Goal: Information Seeking & Learning: Learn about a topic

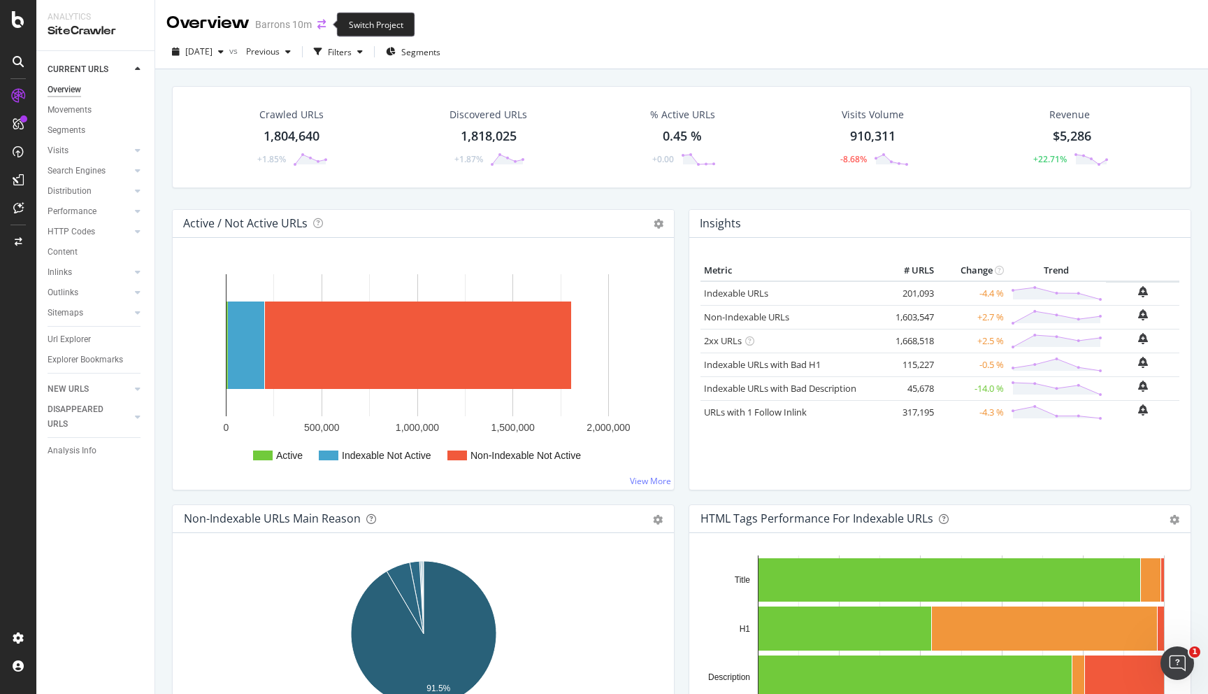
click at [318, 24] on icon "arrow-right-arrow-left" at bounding box center [321, 25] width 8 height 10
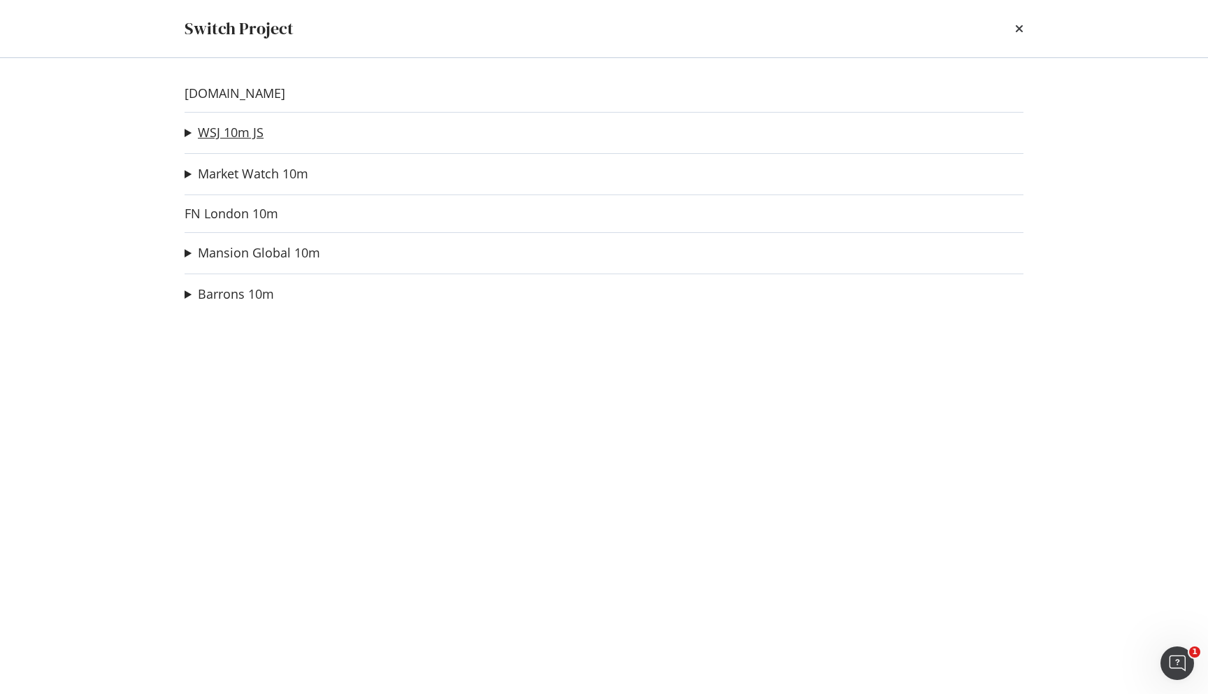
click at [240, 139] on link "WSJ 10m JS" at bounding box center [231, 132] width 66 height 15
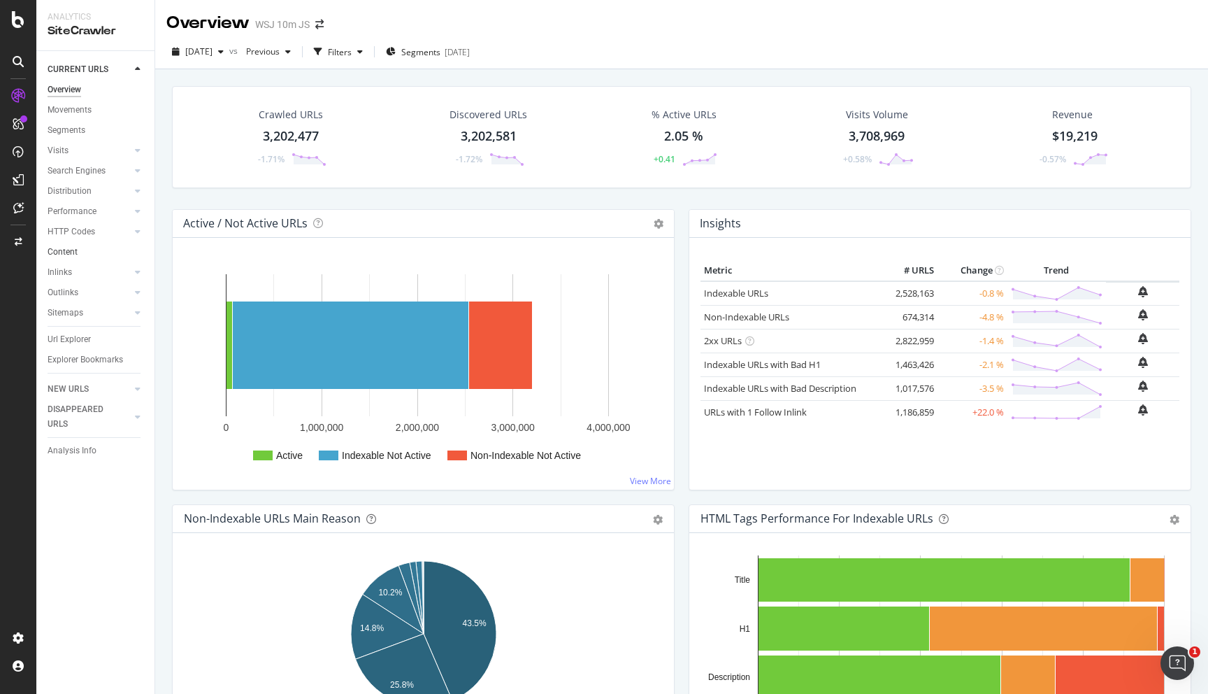
click at [94, 250] on link "Content" at bounding box center [96, 252] width 97 height 15
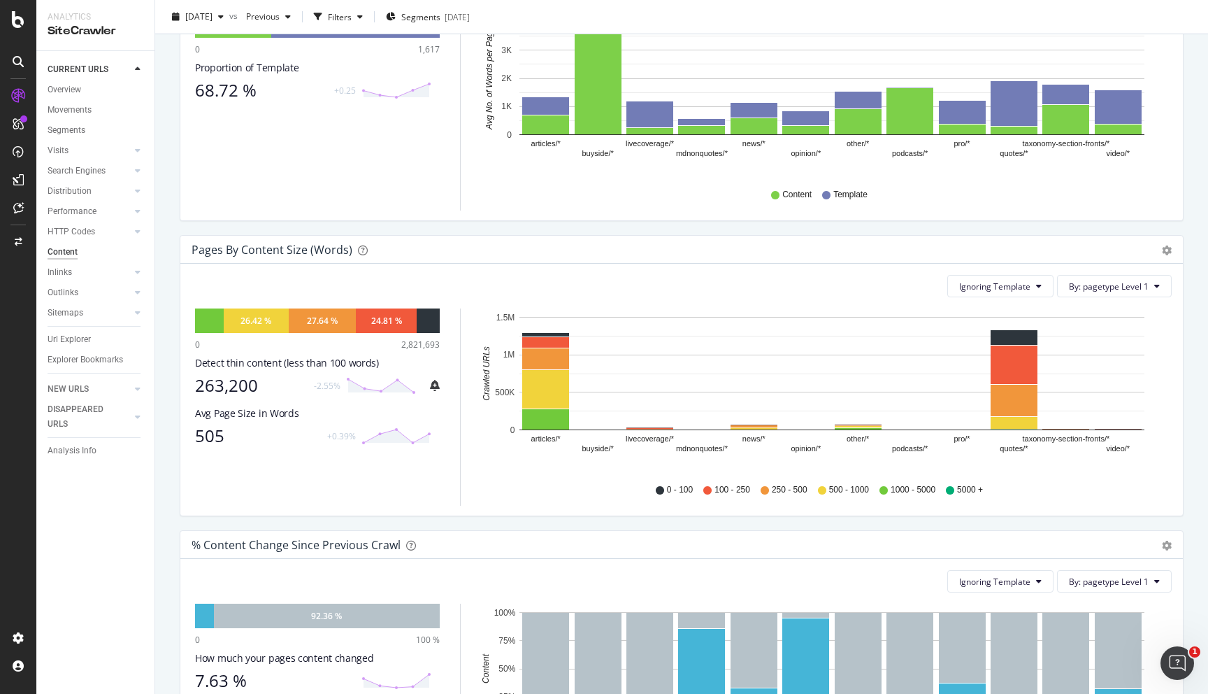
scroll to position [355, 0]
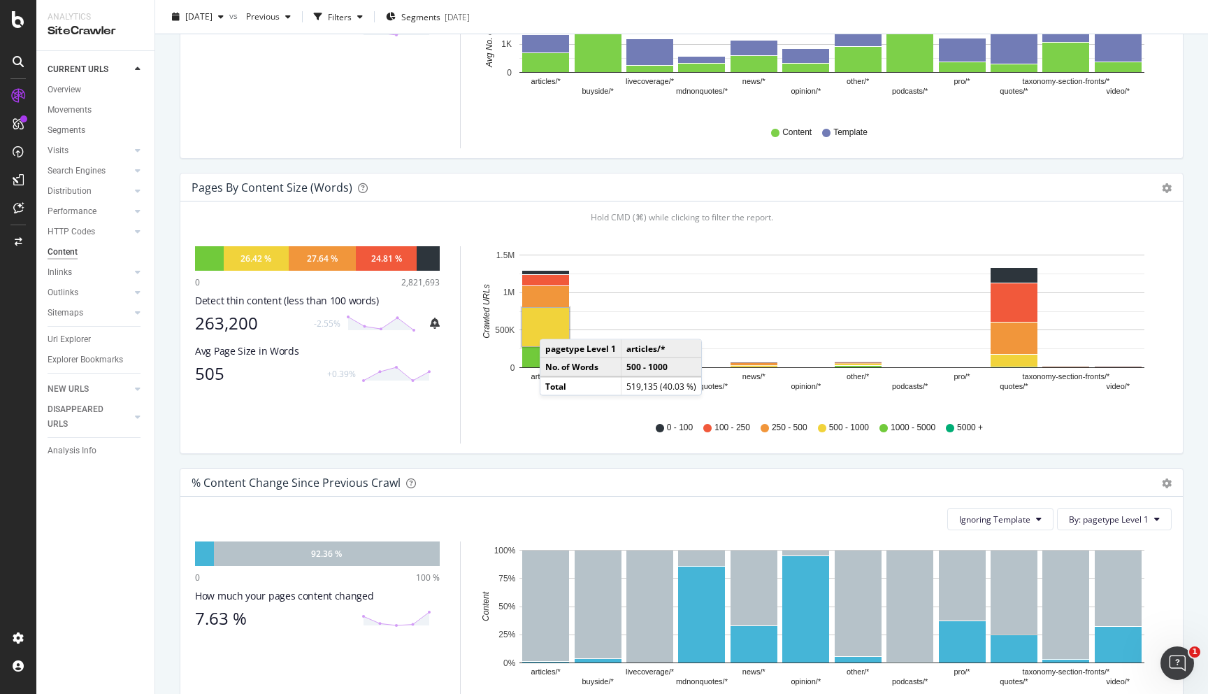
click at [554, 325] on rect "A chart." at bounding box center [545, 327] width 47 height 38
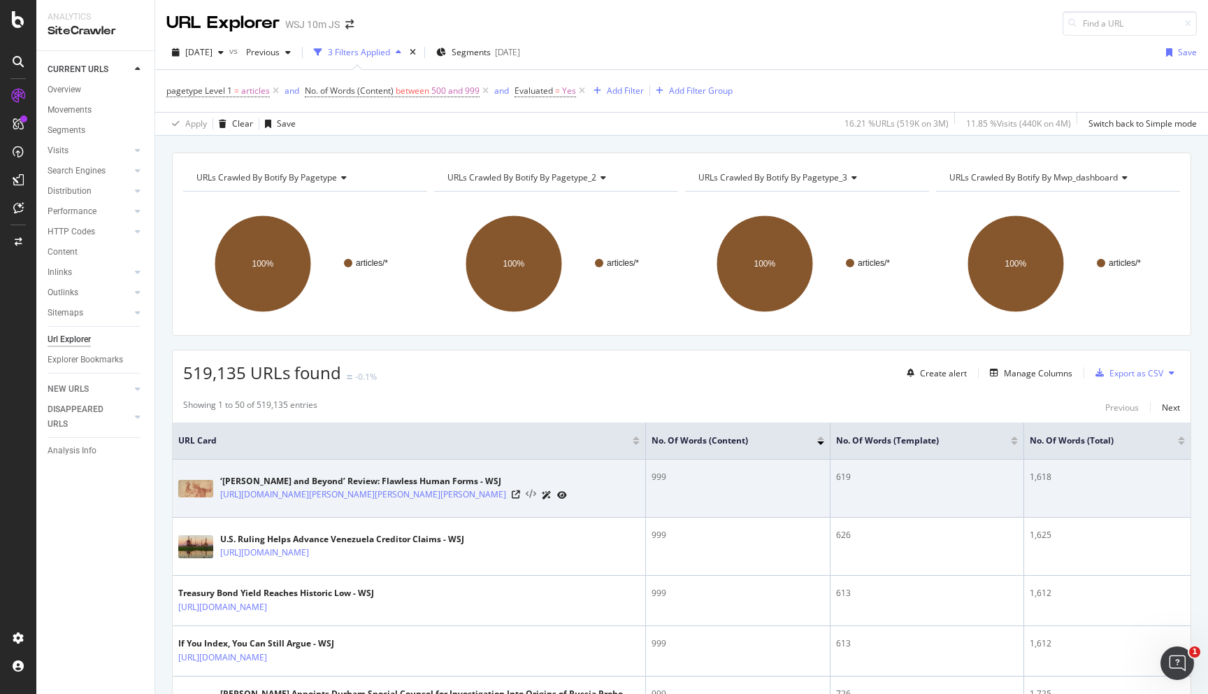
click at [536, 499] on icon at bounding box center [531, 494] width 10 height 10
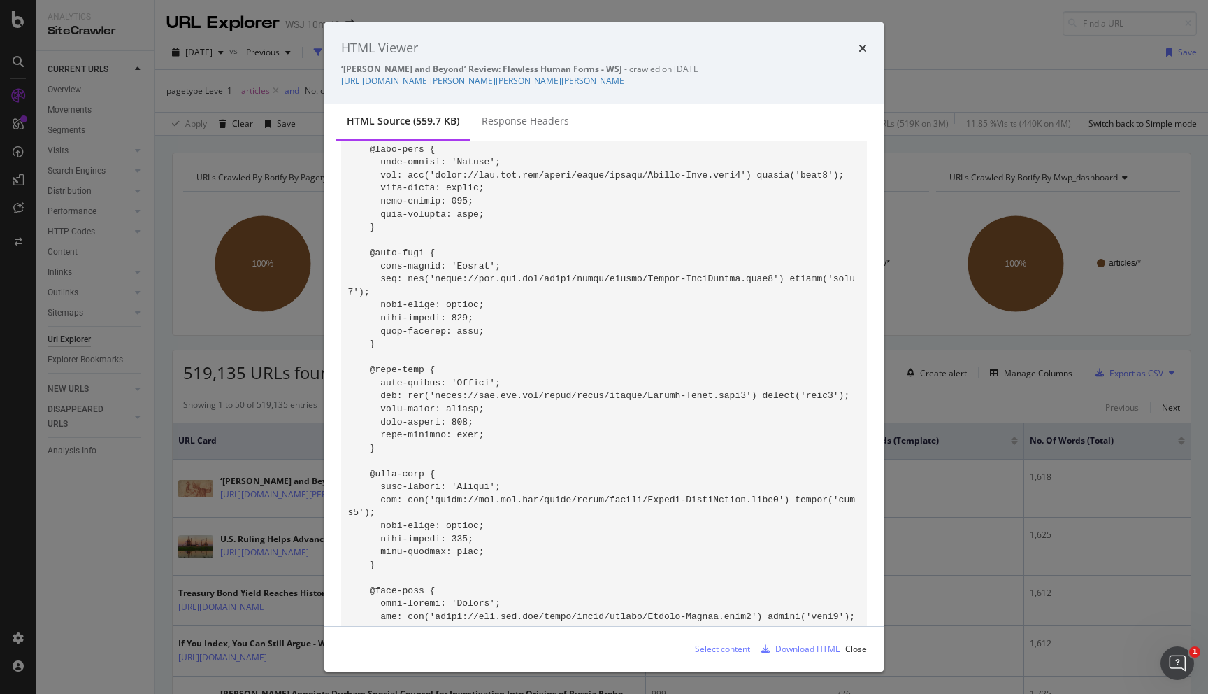
scroll to position [1914, 0]
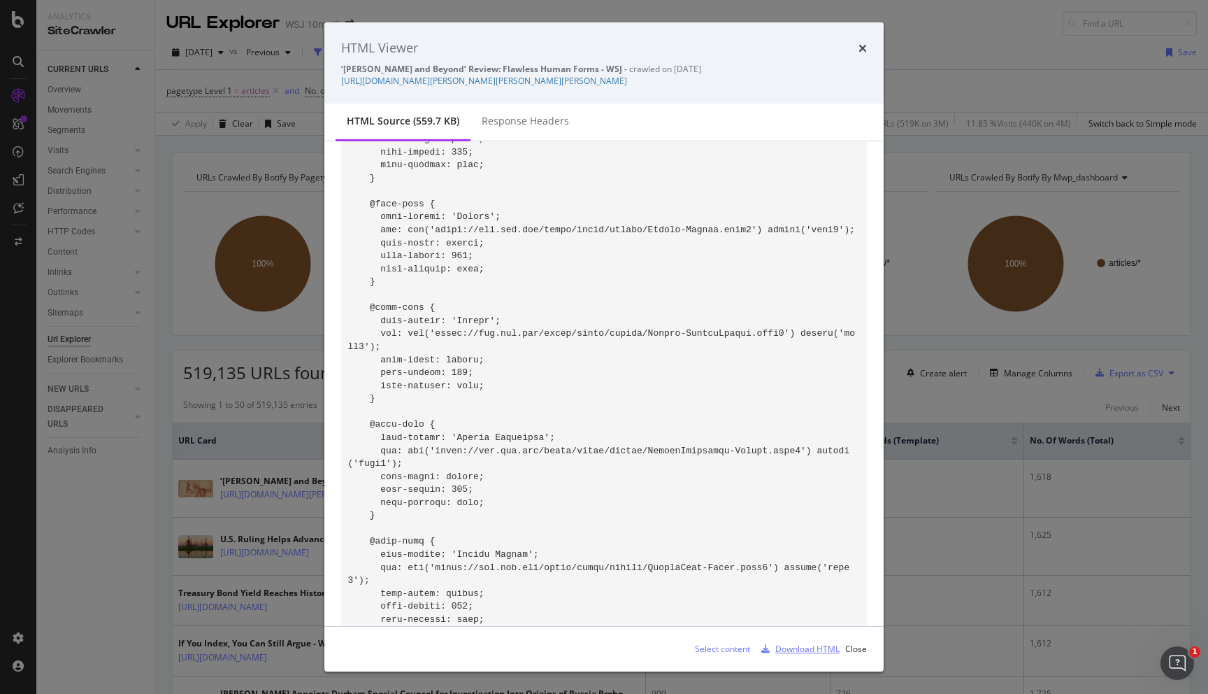
click at [787, 648] on div "Download HTML" at bounding box center [807, 648] width 64 height 12
click at [862, 51] on icon "times" at bounding box center [863, 48] width 8 height 11
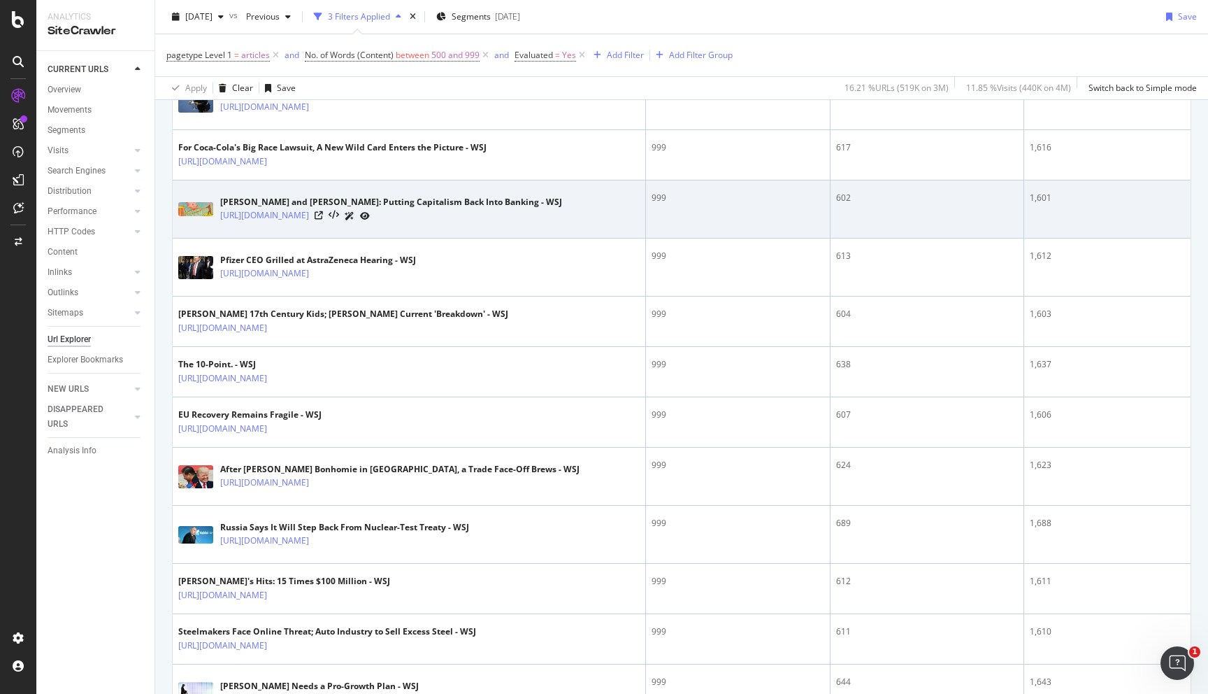
scroll to position [1670, 0]
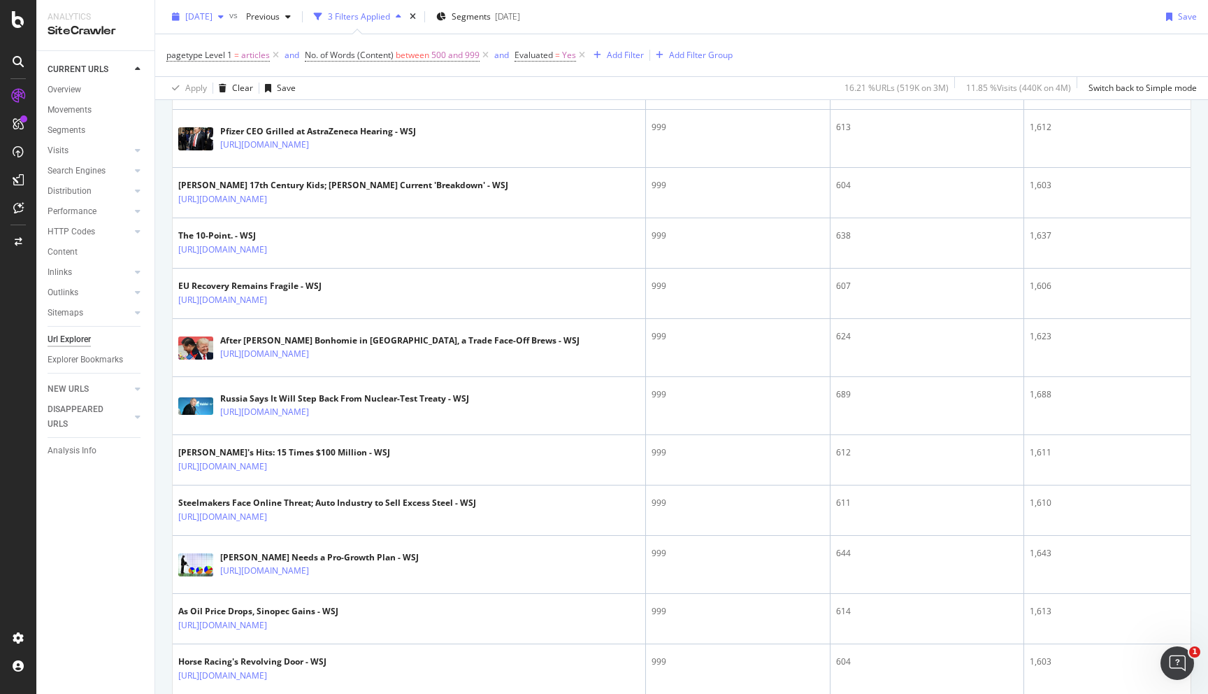
click at [213, 18] on span "[DATE]" at bounding box center [198, 16] width 27 height 12
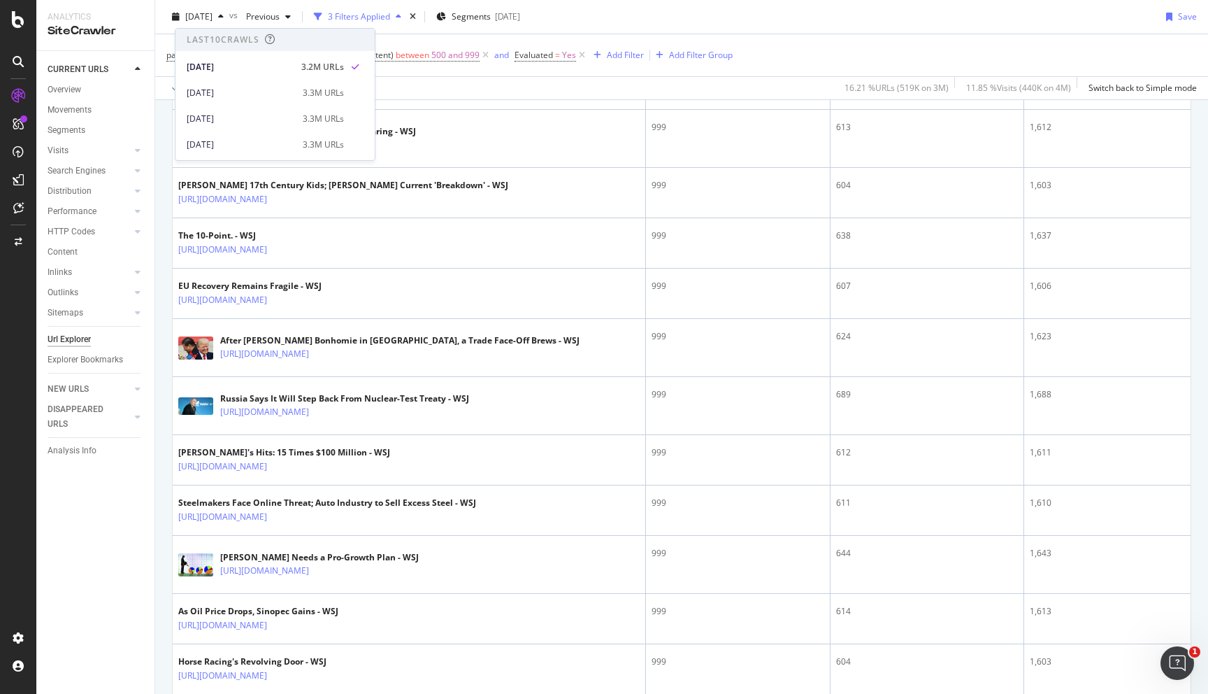
click at [771, 38] on div "pagetype Level 1 = articles and No. of Words (Content) between 500 and 999 and …" at bounding box center [681, 55] width 1031 height 42
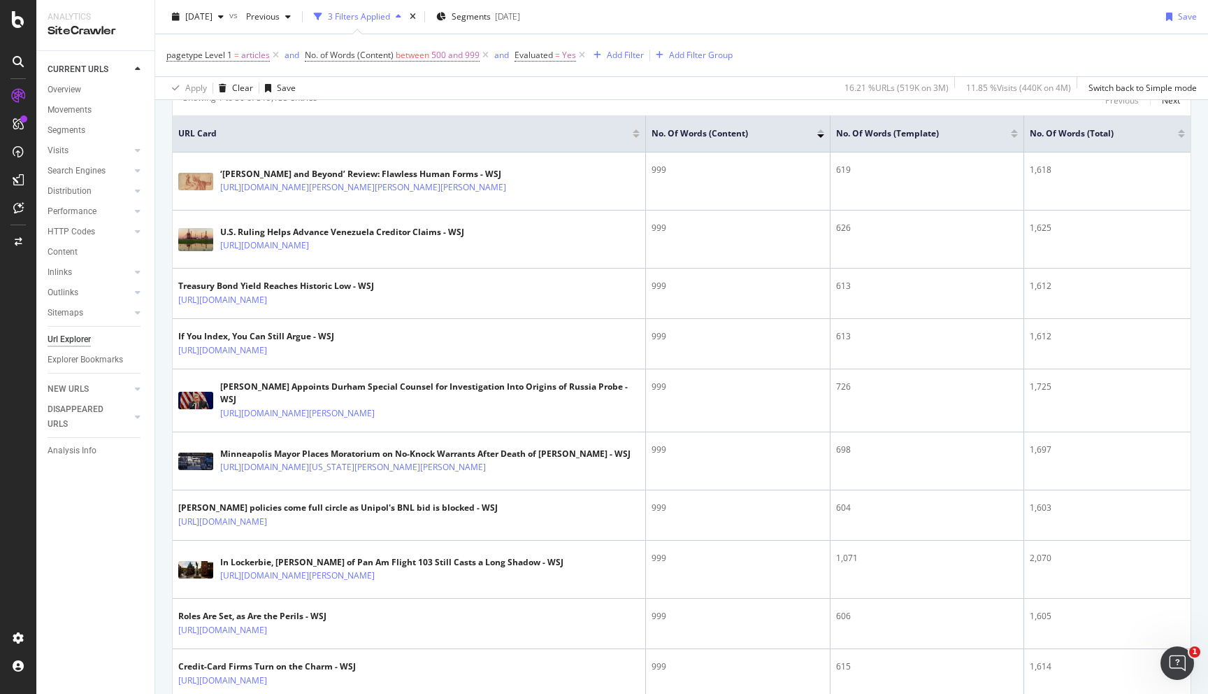
scroll to position [0, 0]
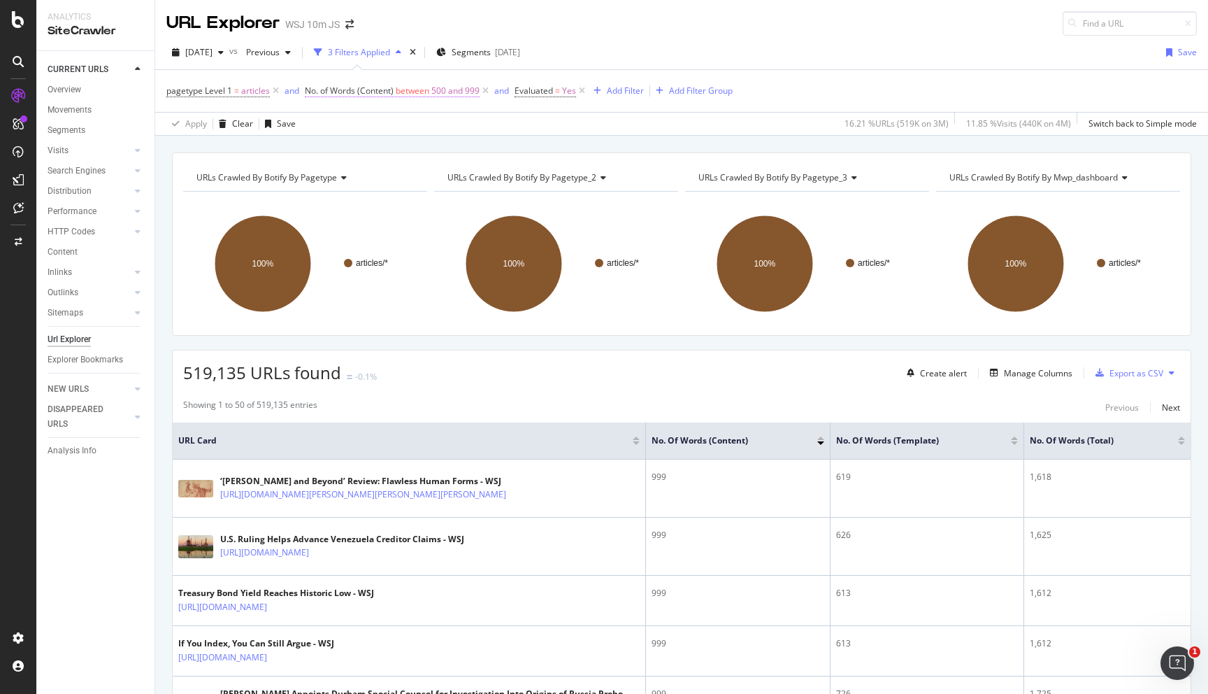
click at [460, 96] on span "500 and 999" at bounding box center [455, 91] width 48 height 20
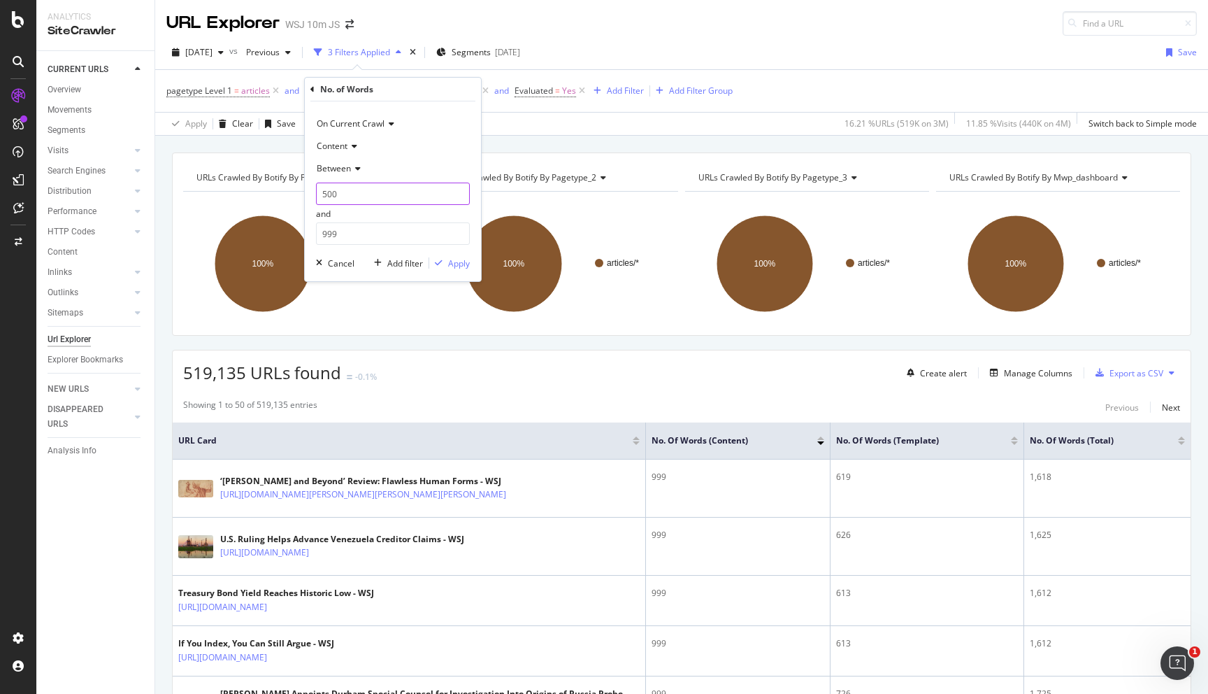
drag, startPoint x: 357, startPoint y: 199, endPoint x: 321, endPoint y: 194, distance: 36.7
click at [321, 194] on input "500" at bounding box center [393, 193] width 154 height 22
type input "200"
drag, startPoint x: 361, startPoint y: 229, endPoint x: 302, endPoint y: 229, distance: 58.7
click at [302, 229] on body "Analytics SiteCrawler CURRENT URLS Overview Movements Segments Visits Analysis …" at bounding box center [604, 347] width 1208 height 694
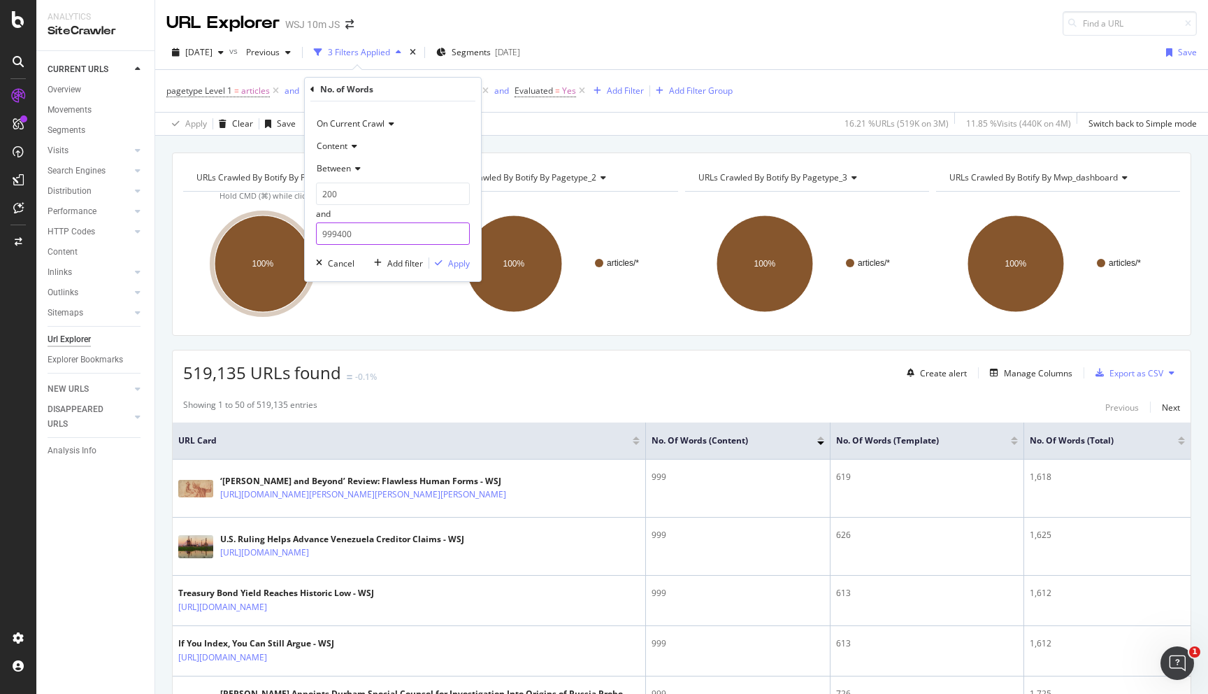
drag, startPoint x: 338, startPoint y: 235, endPoint x: 294, endPoint y: 235, distance: 44.7
click at [294, 235] on body "Analytics SiteCrawler CURRENT URLS Overview Movements Segments Visits Analysis …" at bounding box center [604, 347] width 1208 height 694
type input "400"
click at [457, 259] on div "Apply" at bounding box center [459, 263] width 22 height 12
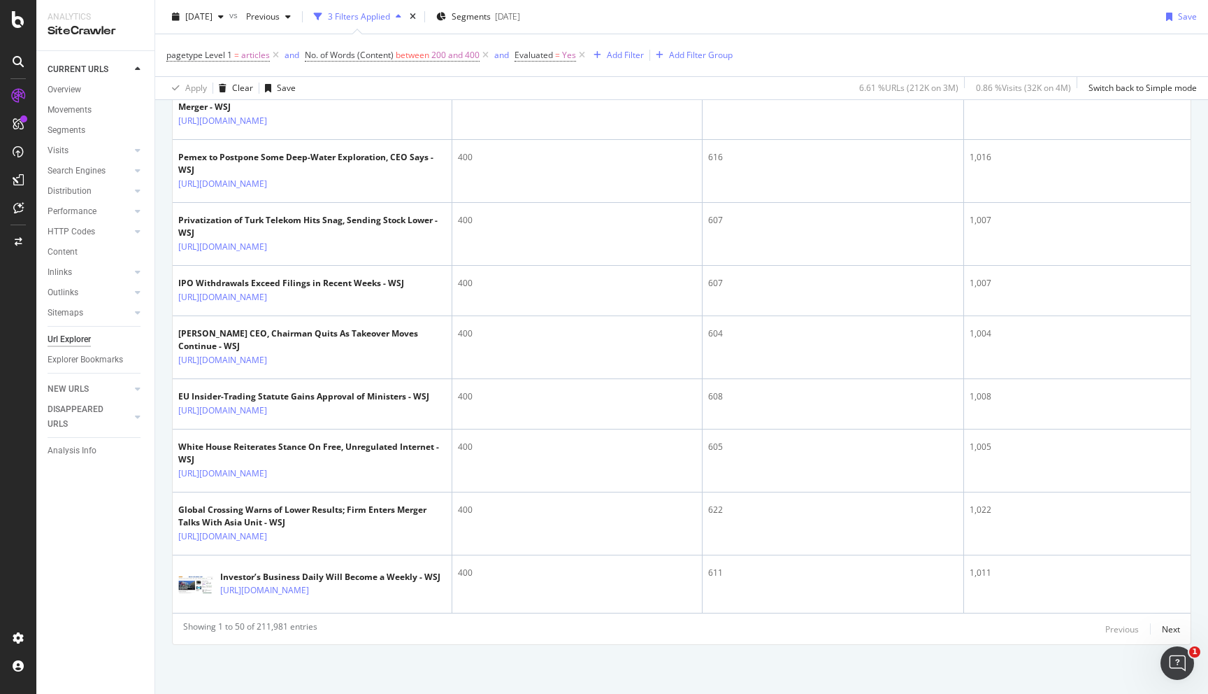
scroll to position [3522, 0]
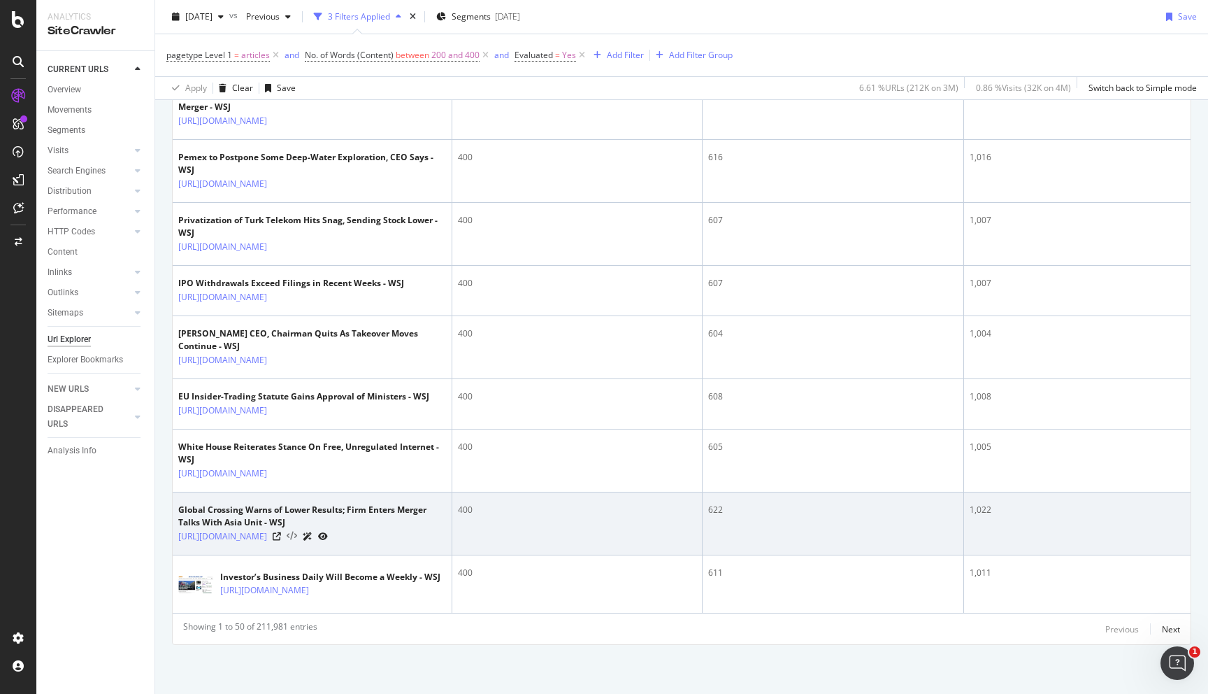
click at [297, 531] on icon at bounding box center [292, 536] width 10 height 10
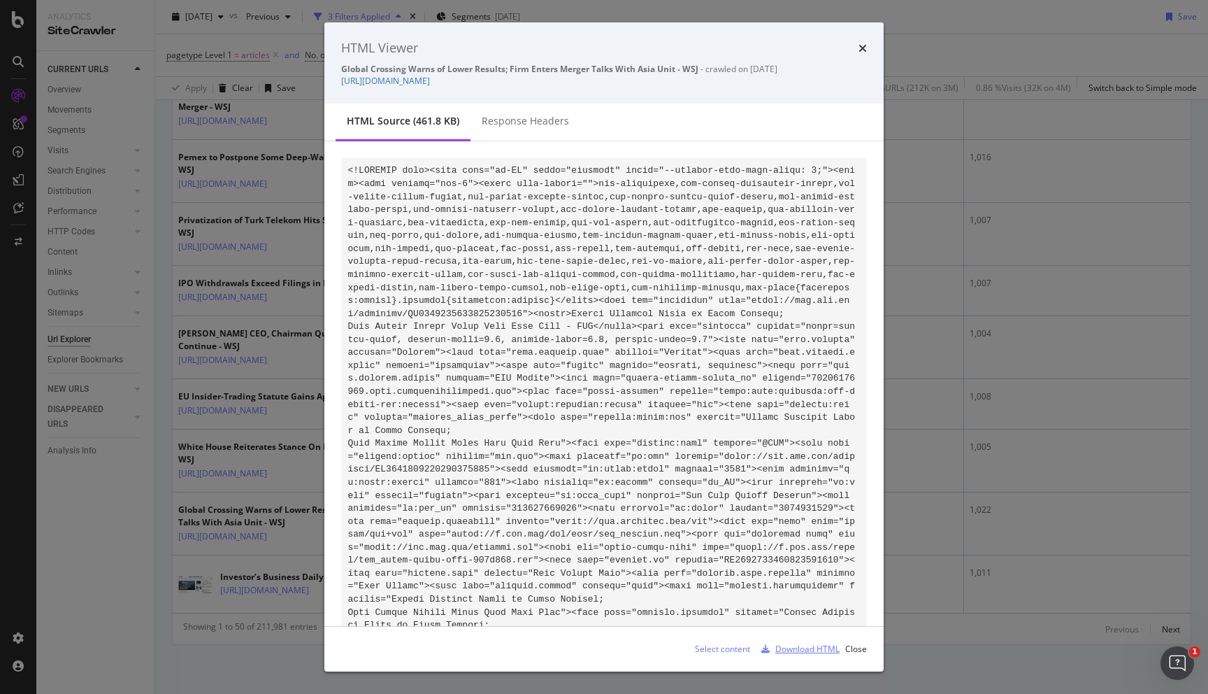
click at [824, 650] on div "Download HTML" at bounding box center [807, 648] width 64 height 12
click at [863, 54] on div "times" at bounding box center [863, 48] width 8 height 18
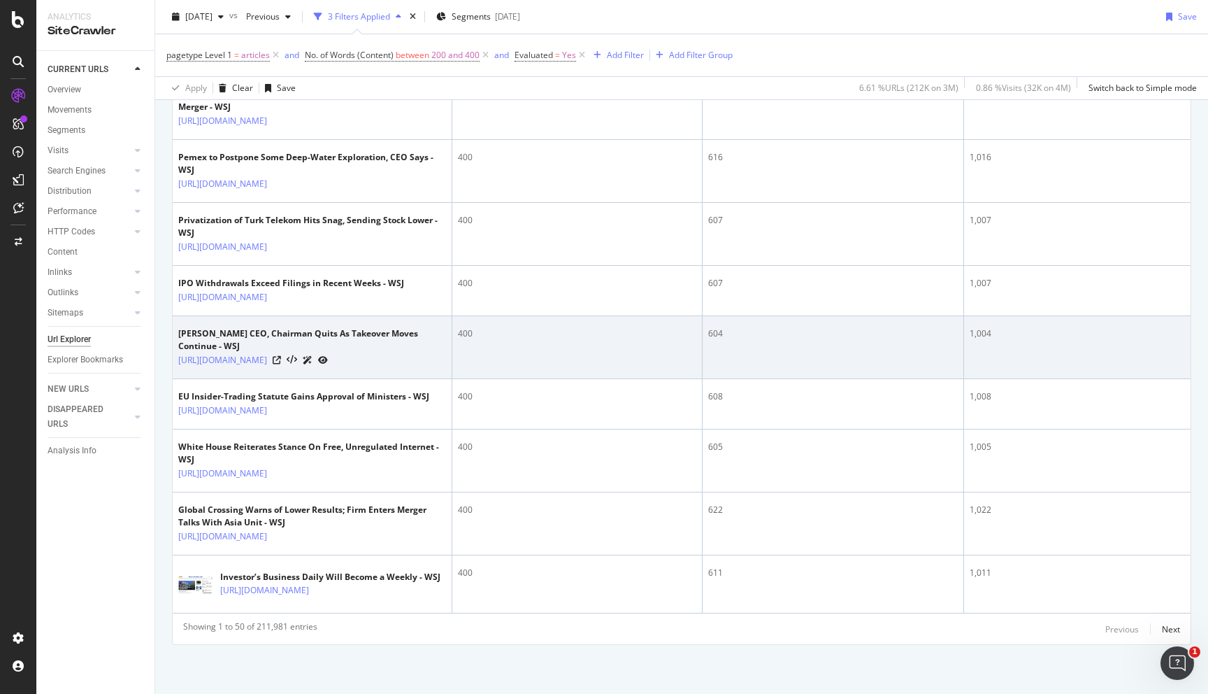
click at [328, 356] on icon at bounding box center [323, 360] width 10 height 8
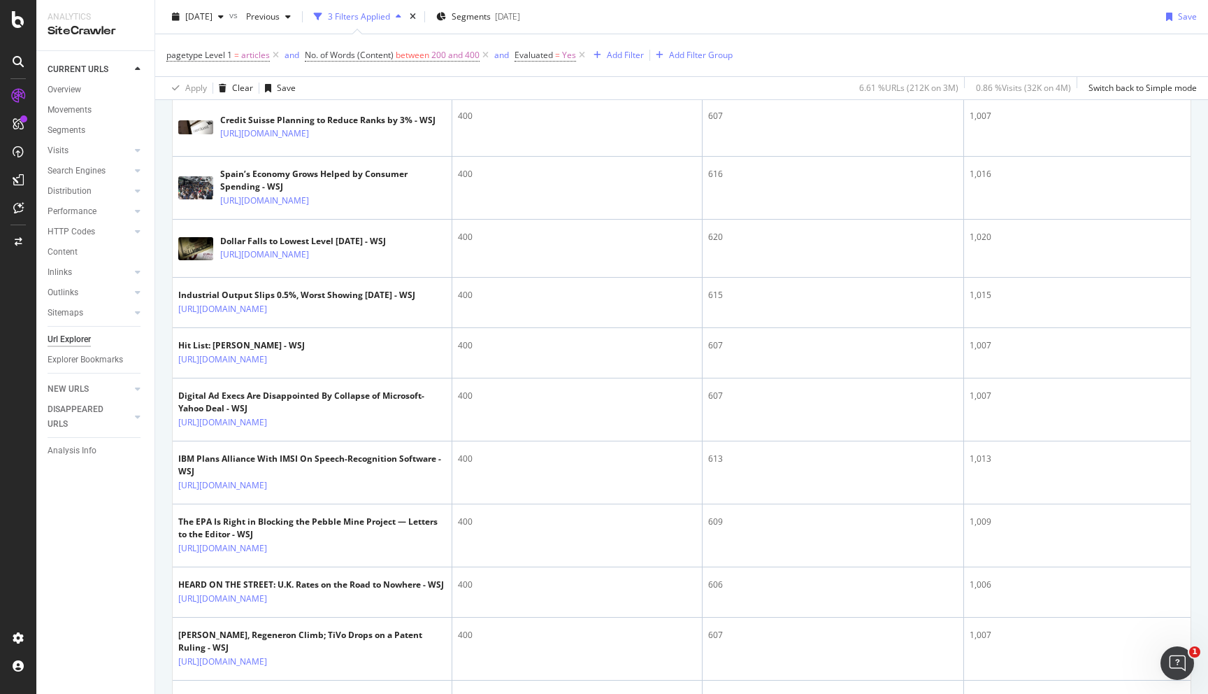
scroll to position [1536, 0]
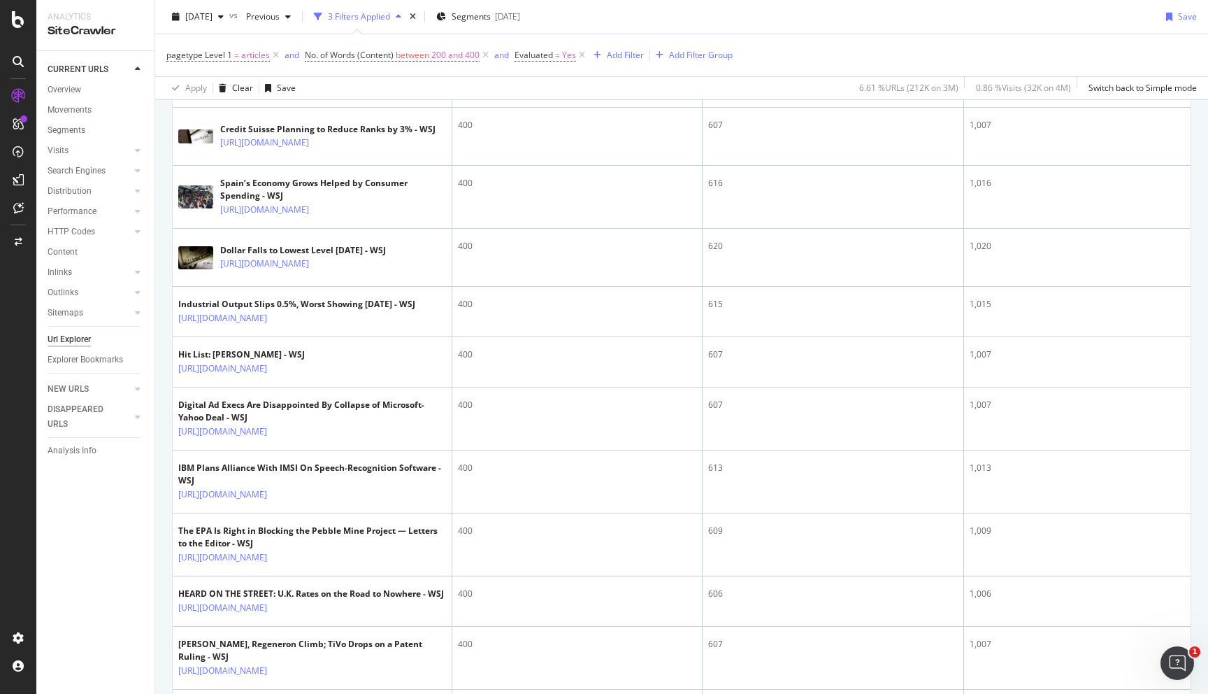
click at [405, 24] on icon at bounding box center [410, 19] width 10 height 10
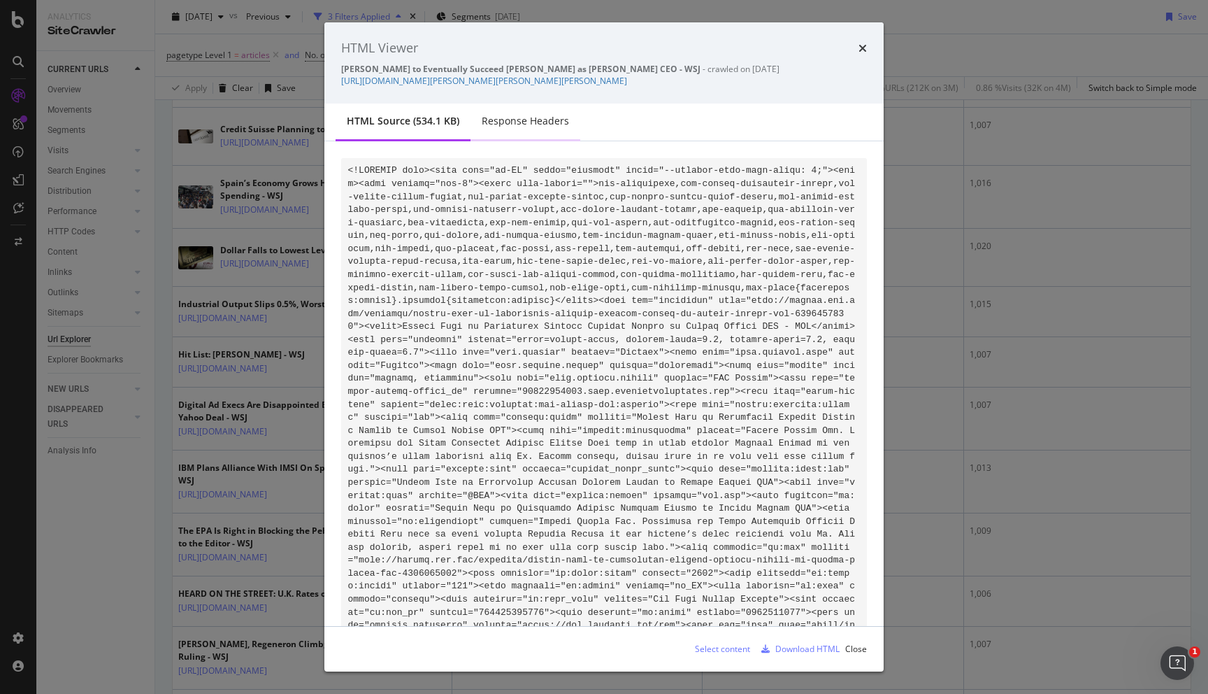
click at [522, 118] on div "Response Headers" at bounding box center [525, 121] width 87 height 14
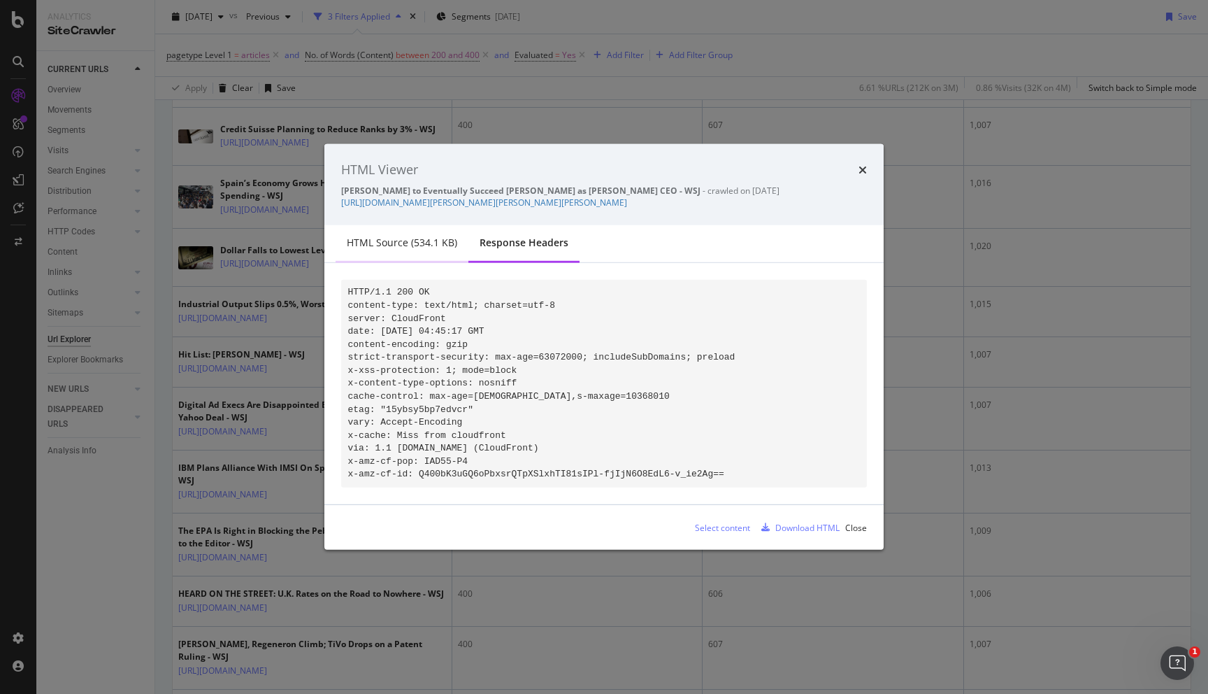
click at [409, 226] on div "HTML source (534.1 KB)" at bounding box center [402, 243] width 133 height 38
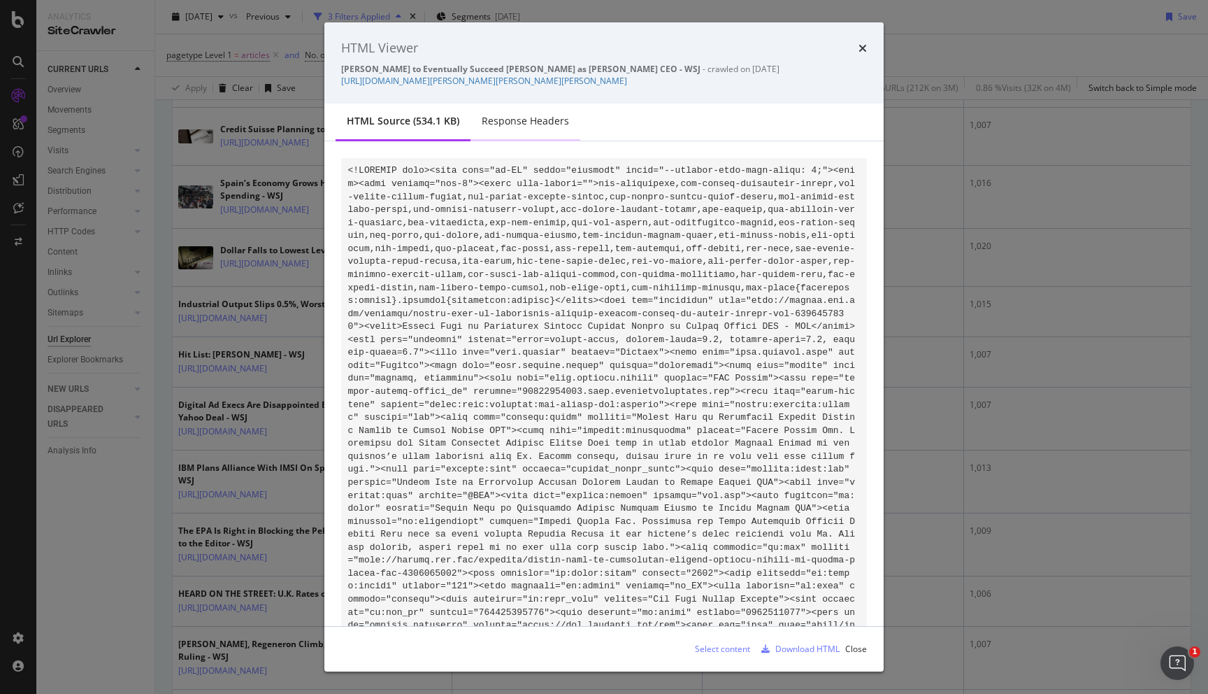
click at [489, 116] on div "Response Headers" at bounding box center [525, 121] width 87 height 14
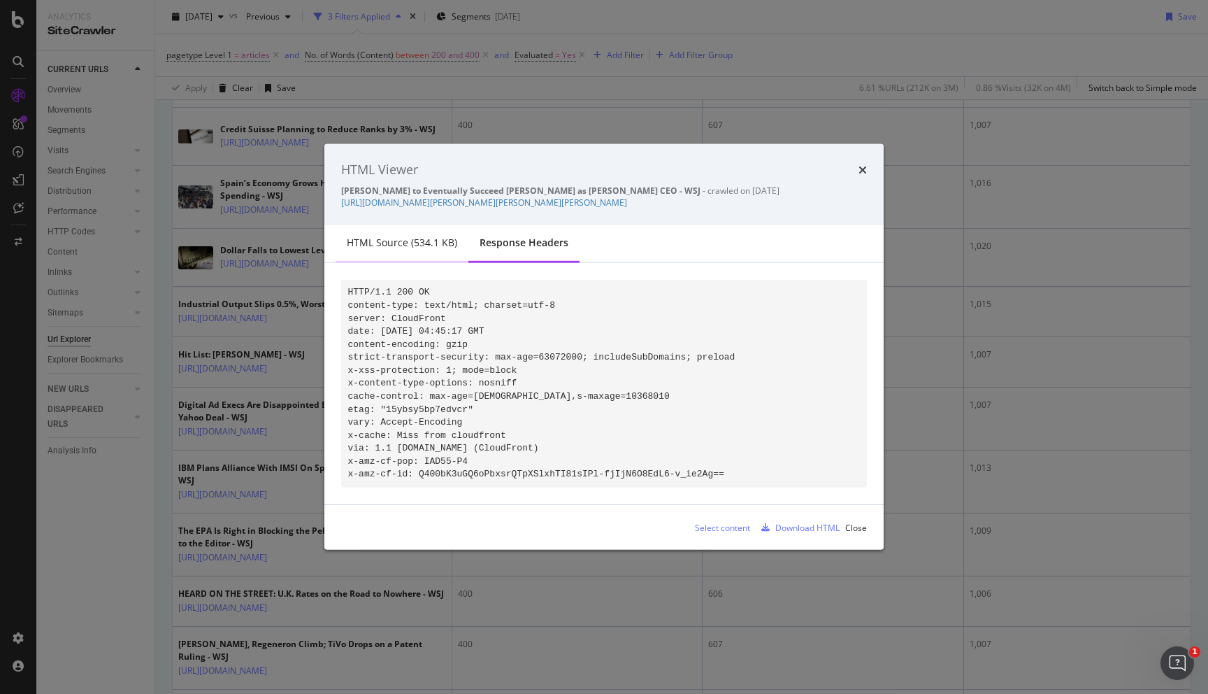
click at [428, 240] on div "HTML source (534.1 KB)" at bounding box center [402, 243] width 110 height 14
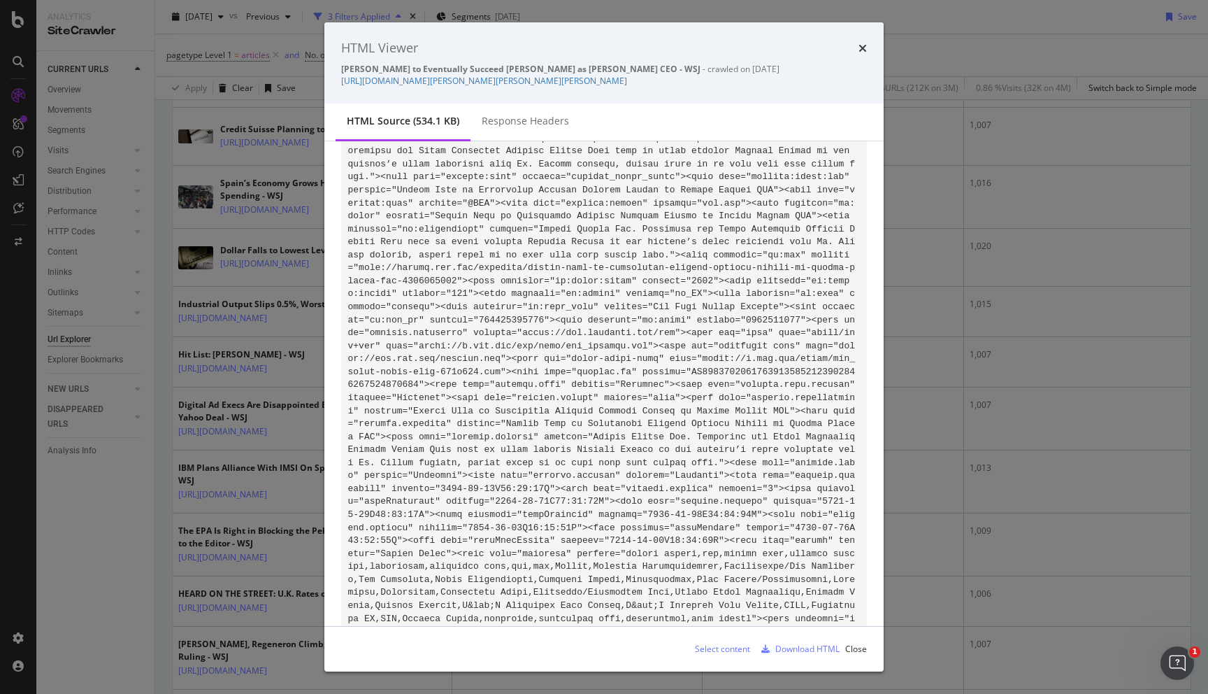
scroll to position [0, 0]
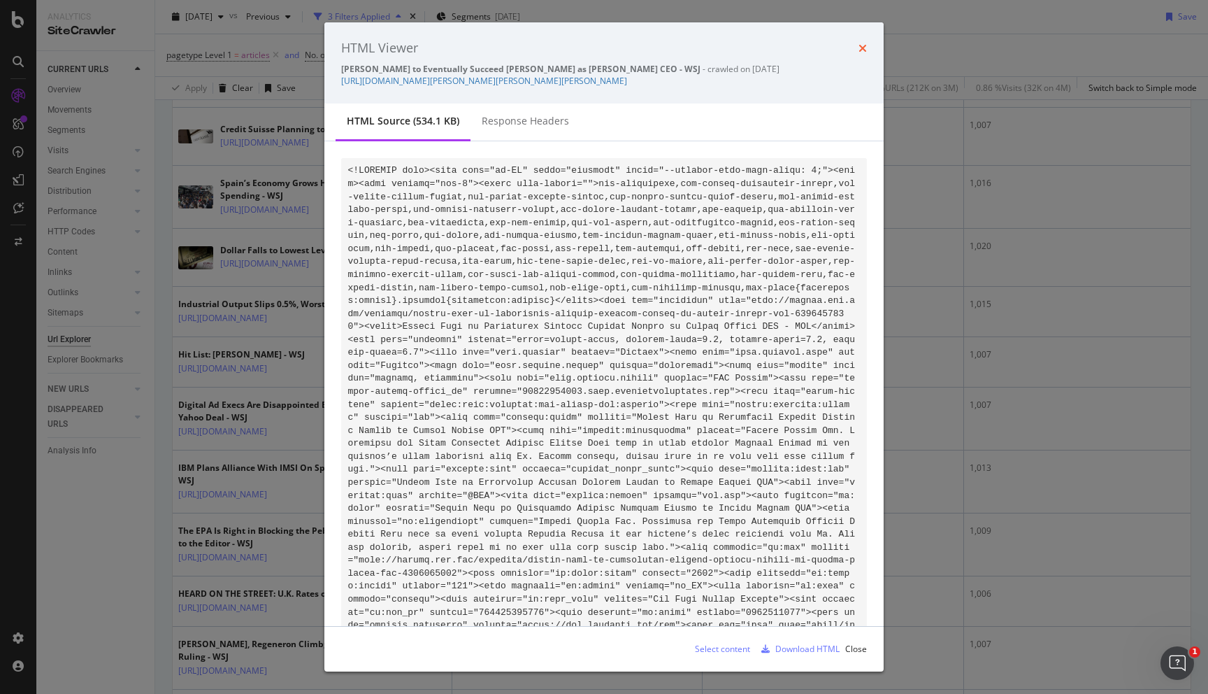
click at [860, 46] on icon "times" at bounding box center [863, 48] width 8 height 11
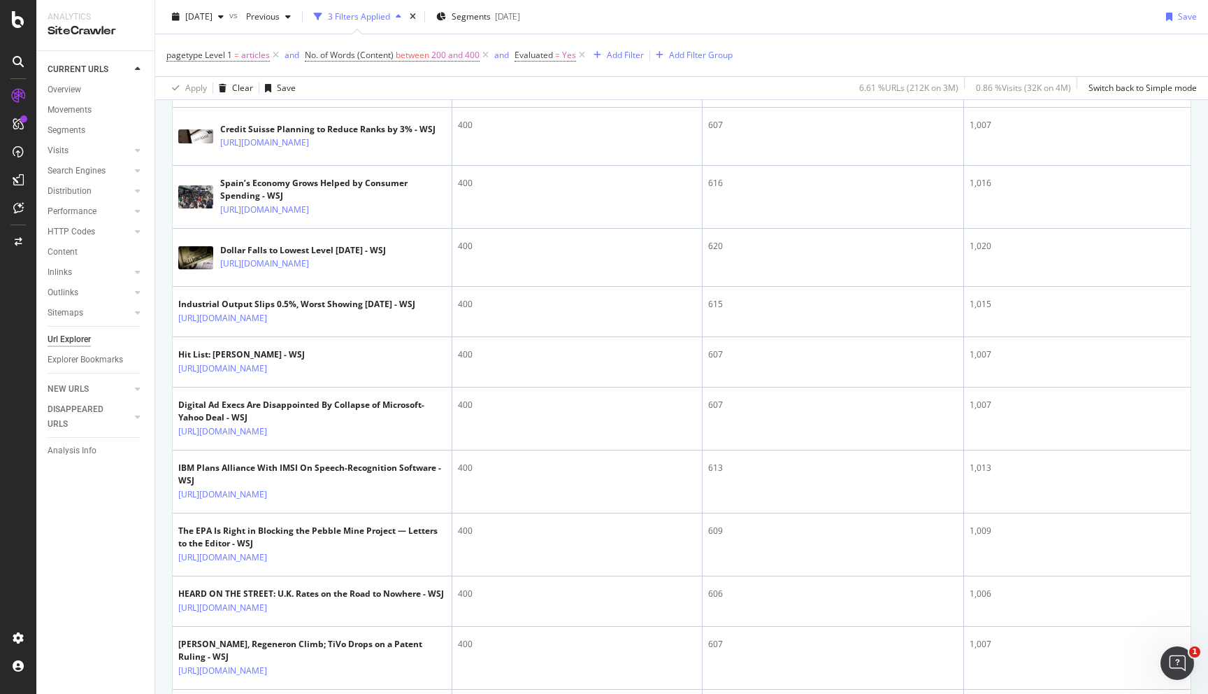
click at [440, 24] on icon at bounding box center [441, 19] width 10 height 8
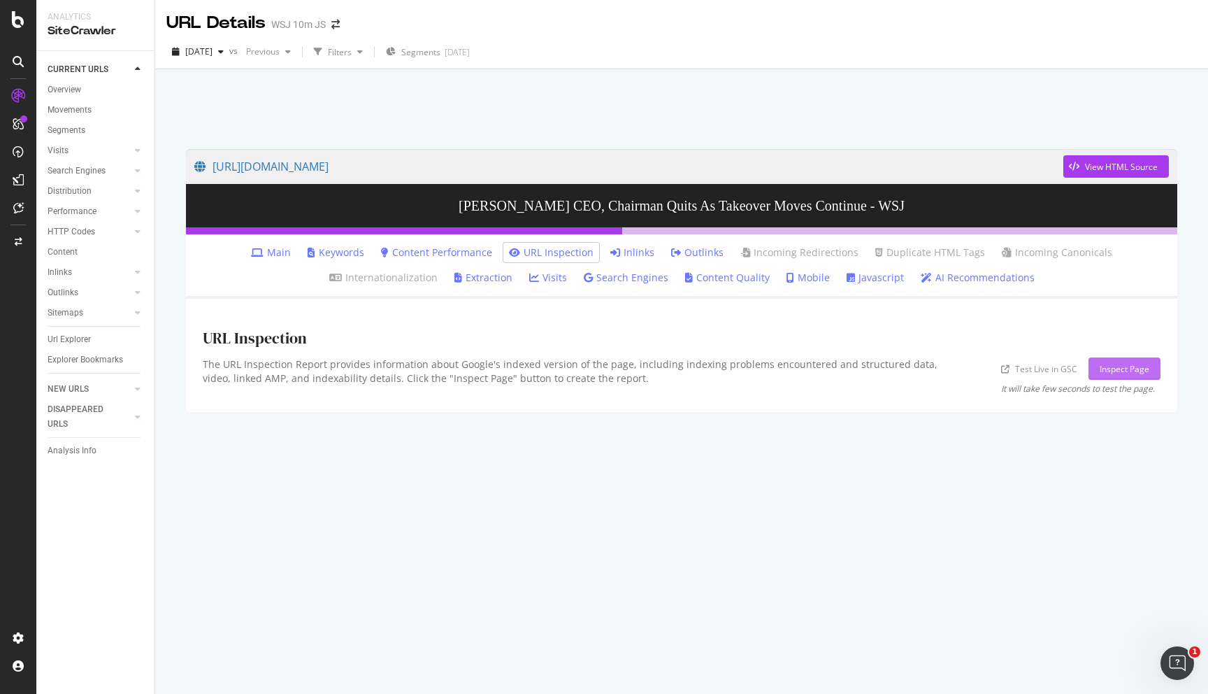
click at [1143, 363] on div "Inspect Page" at bounding box center [1125, 369] width 50 height 12
click at [1140, 366] on div "Inspect Page" at bounding box center [1125, 369] width 50 height 12
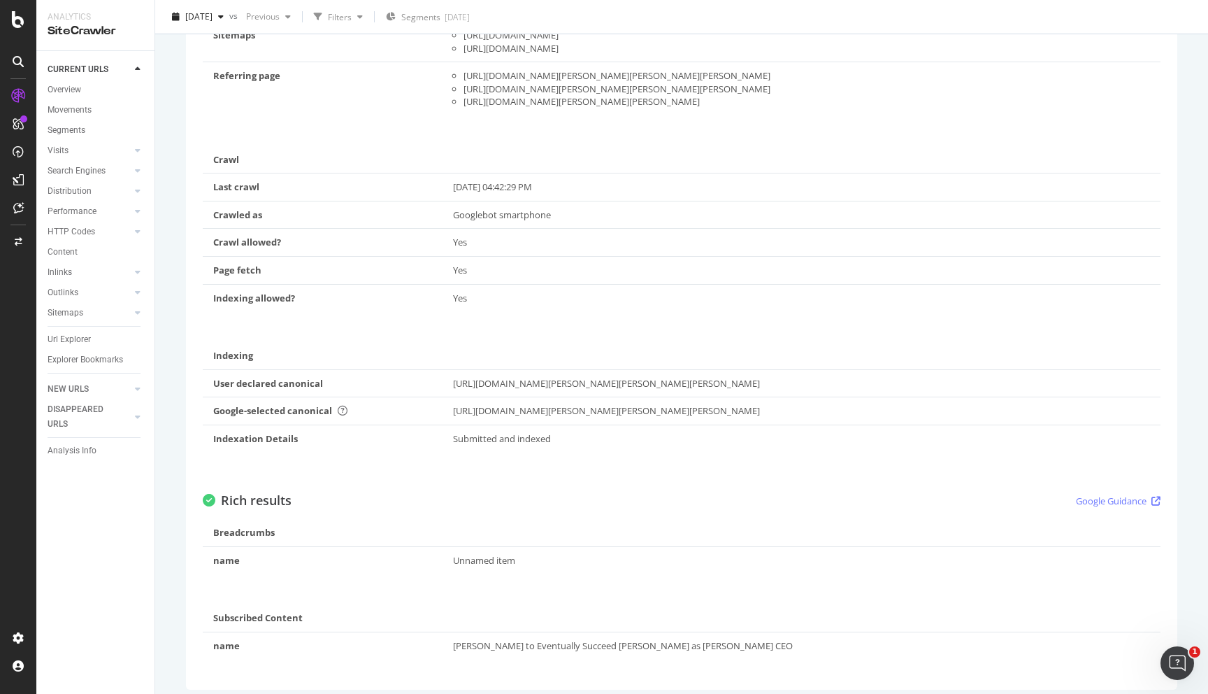
scroll to position [473, 0]
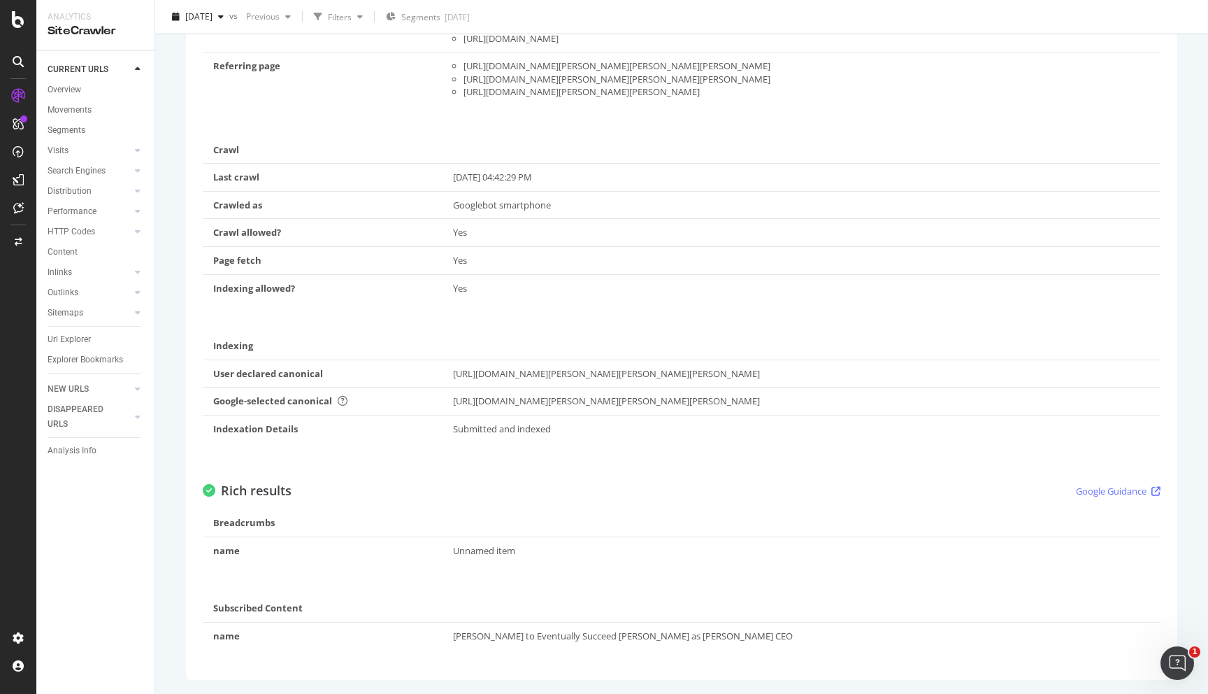
click at [493, 545] on div "Unnamed item" at bounding box center [802, 550] width 698 height 13
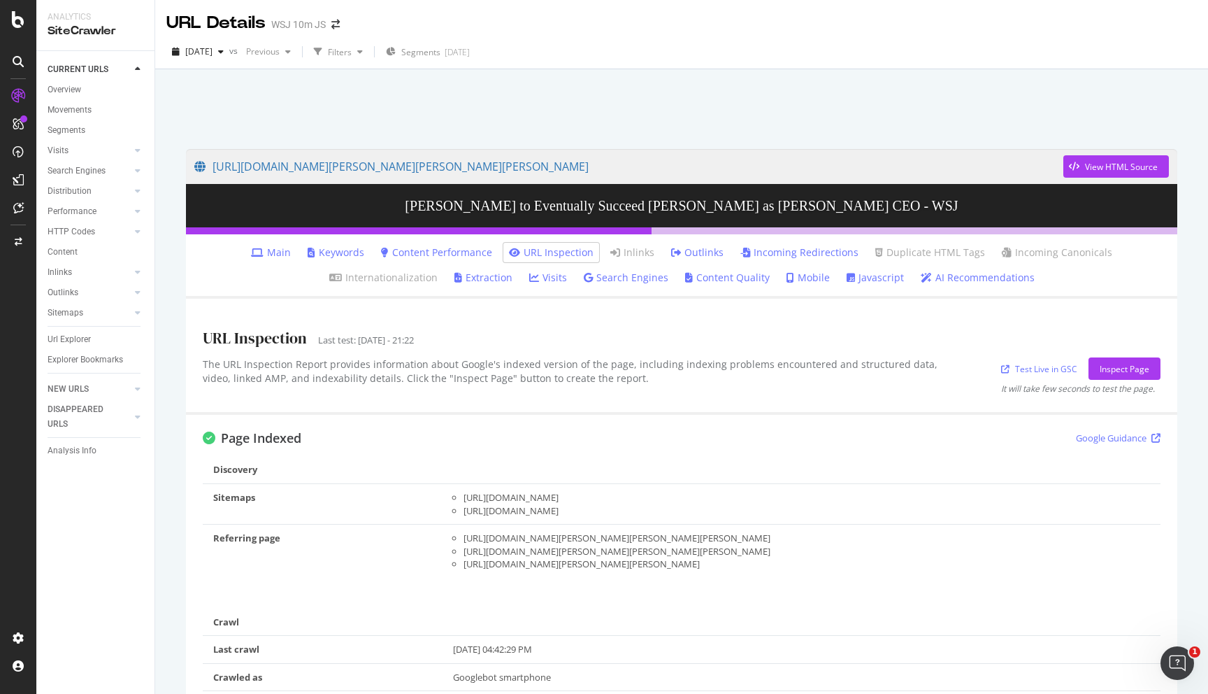
click at [251, 251] on link "Main" at bounding box center [271, 252] width 40 height 14
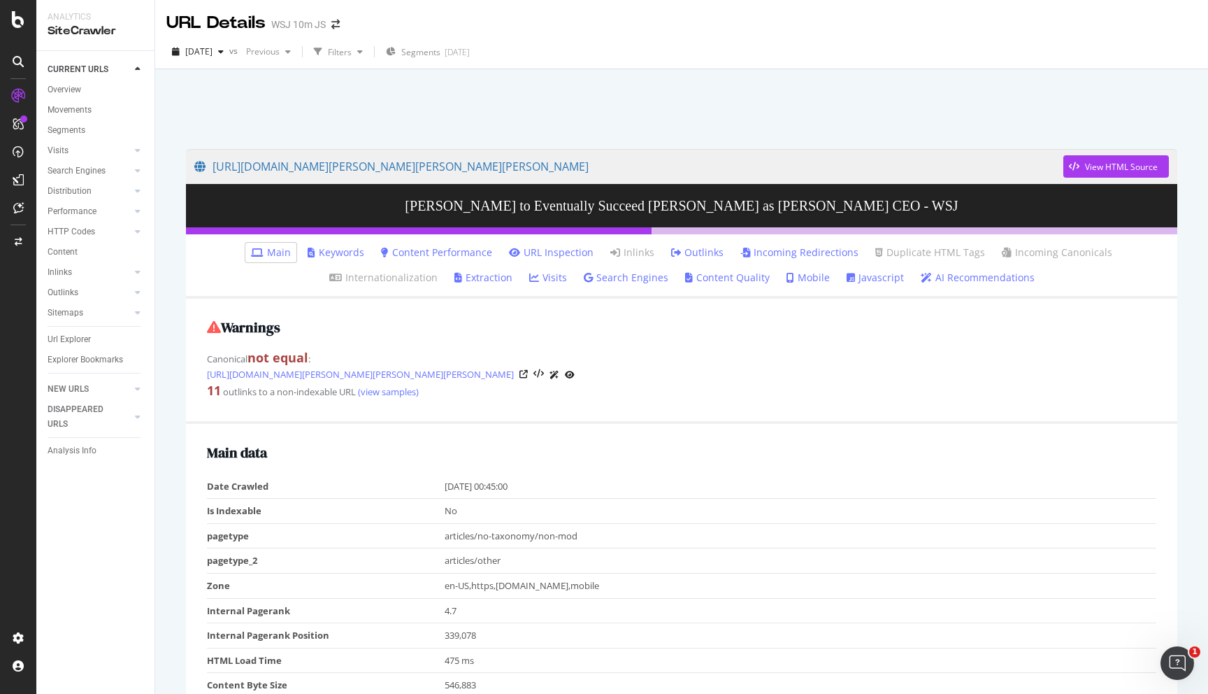
click at [454, 277] on link "Extraction" at bounding box center [483, 278] width 58 height 14
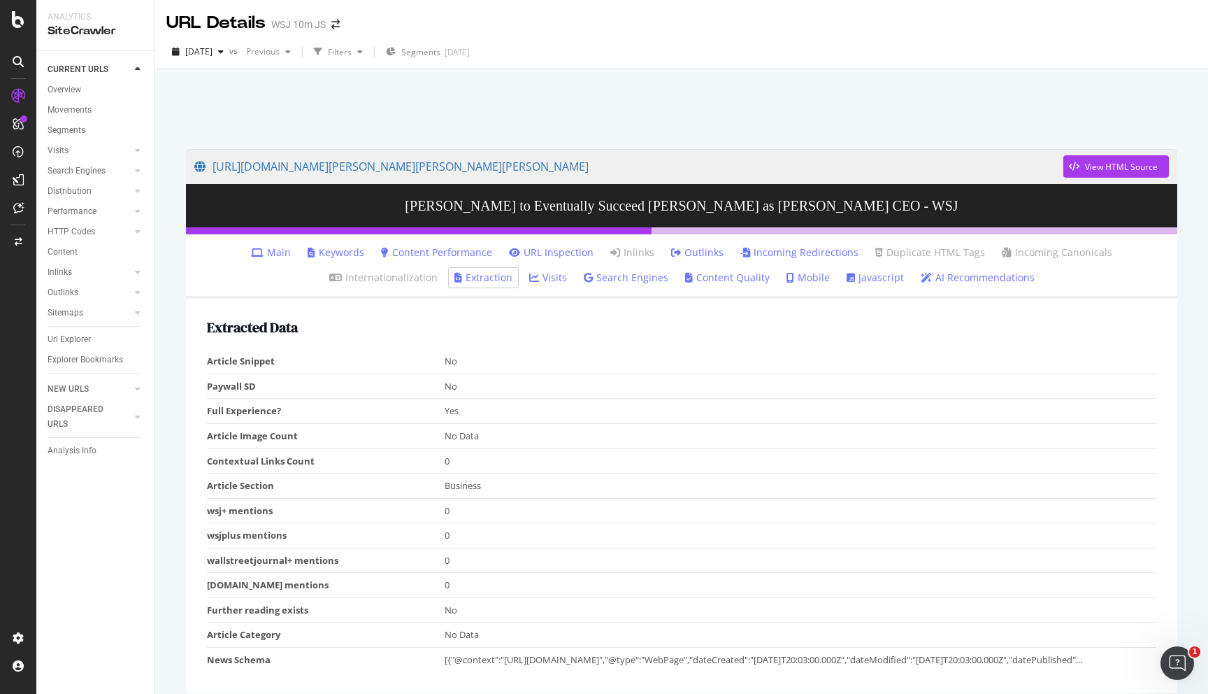
scroll to position [62, 0]
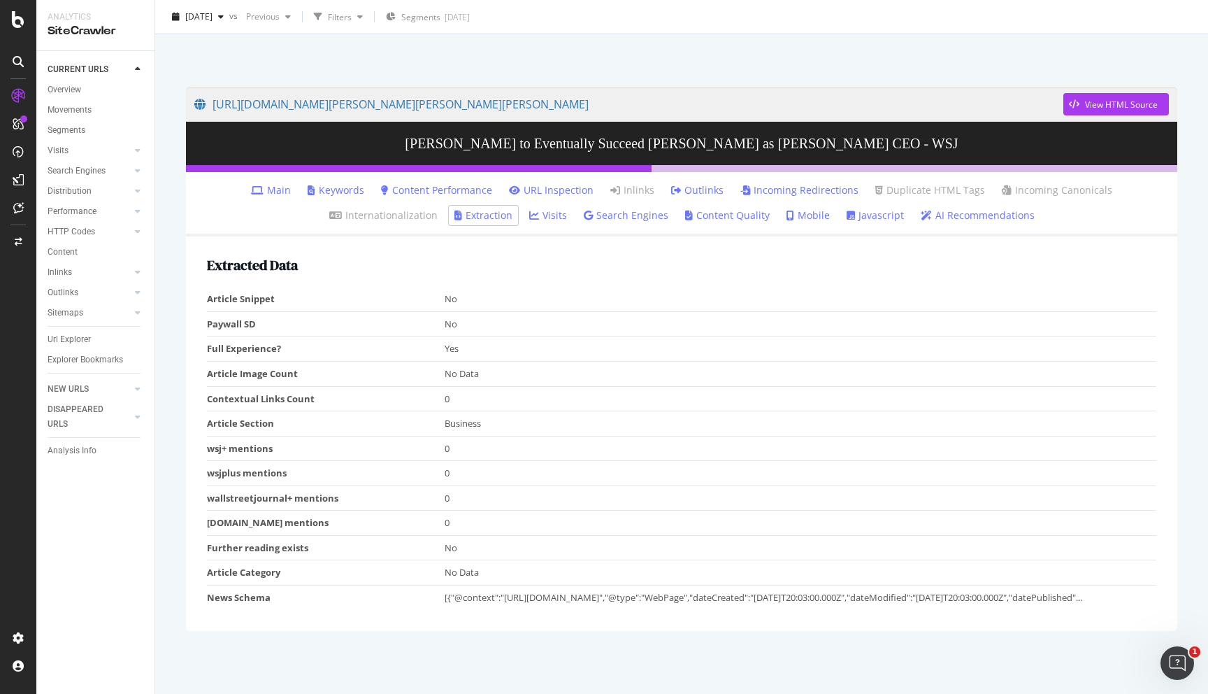
click at [584, 217] on link "Search Engines" at bounding box center [626, 215] width 85 height 14
